Goal: Task Accomplishment & Management: Manage account settings

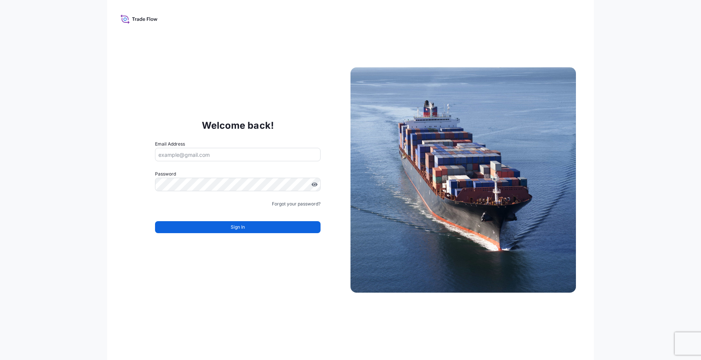
click at [237, 159] on input "Email Address" at bounding box center [238, 154] width 166 height 13
type input "[EMAIL_ADDRESS][DOMAIN_NAME]"
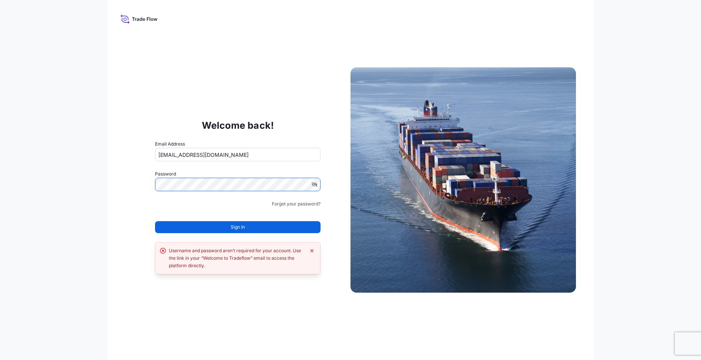
click at [127, 184] on div "Welcome back! Email Address [EMAIL_ADDRESS][DOMAIN_NAME] Password Must include:…" at bounding box center [238, 180] width 226 height 154
click at [256, 226] on button "Sign In" at bounding box center [238, 227] width 166 height 12
click at [163, 252] on icon at bounding box center [163, 251] width 6 height 6
click at [312, 252] on icon "Dismiss error" at bounding box center [312, 251] width 6 height 6
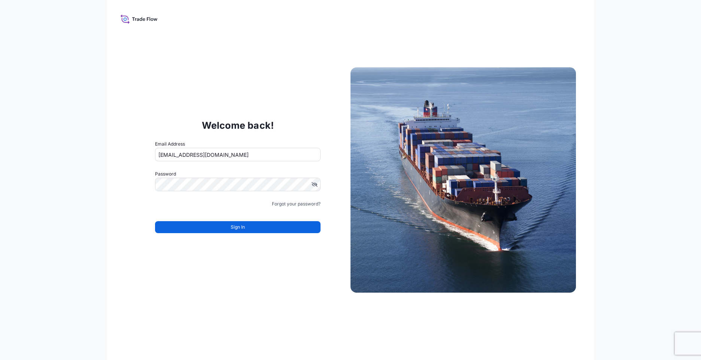
click at [137, 17] on icon at bounding box center [139, 18] width 37 height 11
